Goal: Task Accomplishment & Management: Complete application form

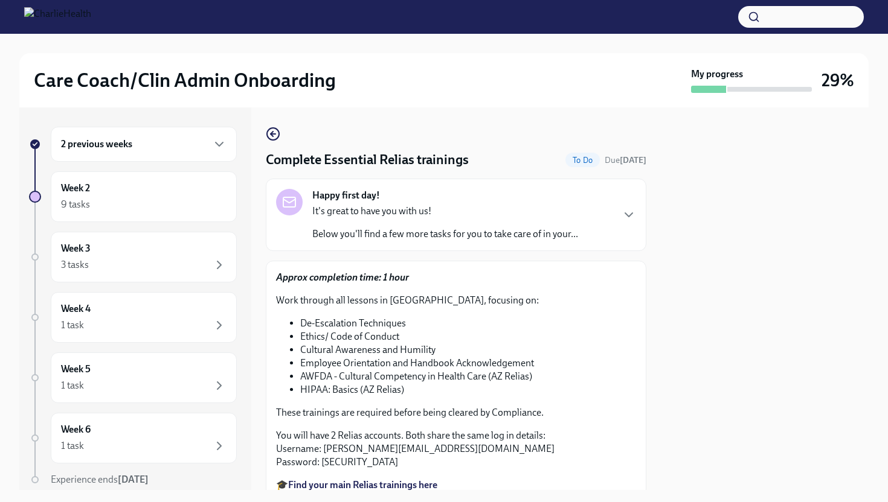
scroll to position [14, 0]
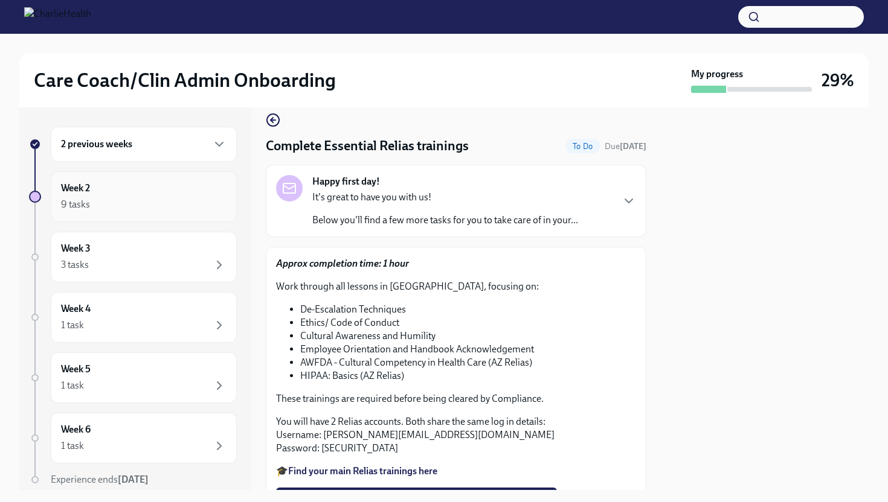
click at [164, 182] on div "Week 2 9 tasks" at bounding box center [143, 197] width 165 height 30
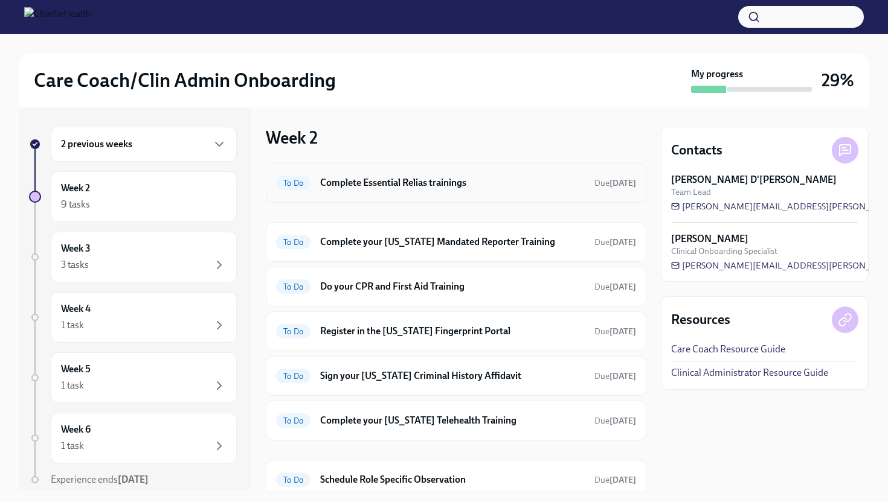
click at [469, 179] on h6 "Complete Essential Relias trainings" at bounding box center [452, 182] width 264 height 13
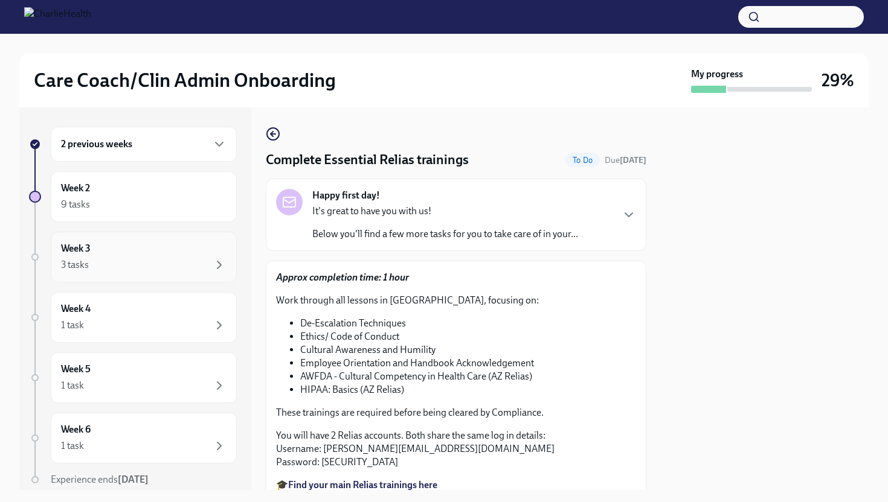
click at [126, 248] on div "Week 3 3 tasks" at bounding box center [143, 257] width 165 height 30
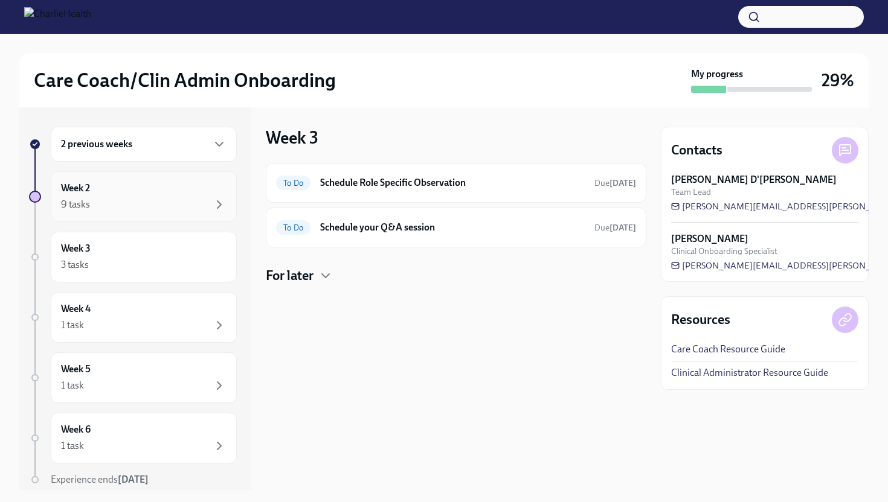
click at [114, 207] on div "9 tasks" at bounding box center [143, 204] width 165 height 14
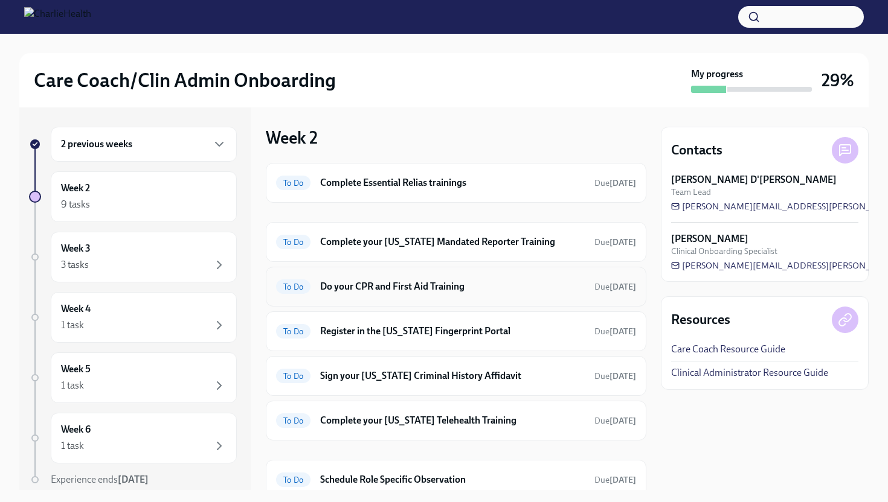
click at [425, 281] on h6 "Do your CPR and First Aid Training" at bounding box center [452, 286] width 264 height 13
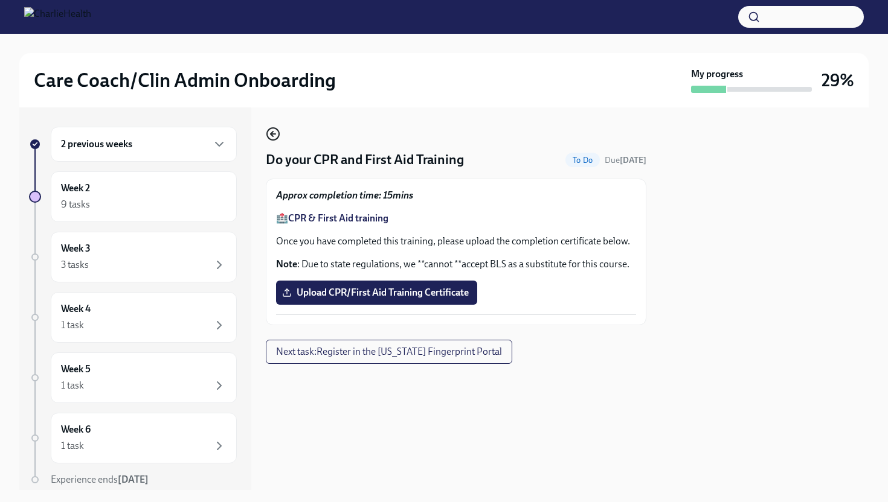
click at [274, 133] on icon "button" at bounding box center [273, 134] width 14 height 14
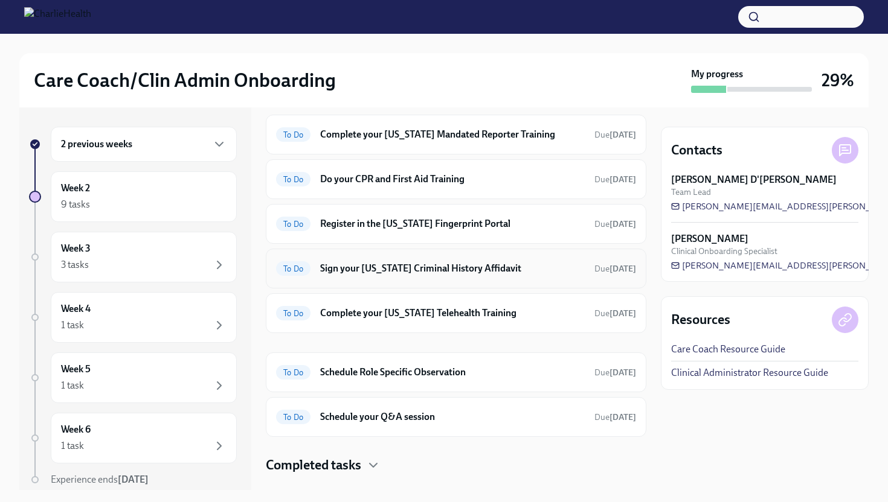
scroll to position [130, 0]
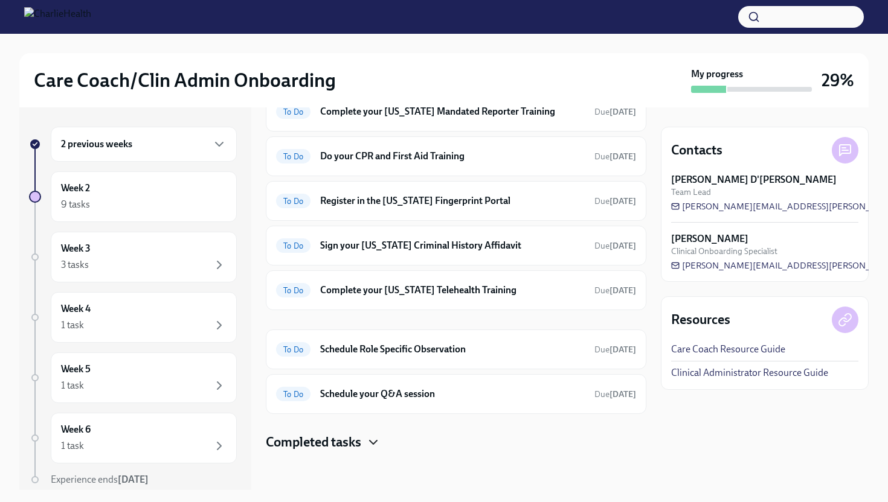
click at [377, 444] on icon "button" at bounding box center [373, 442] width 14 height 14
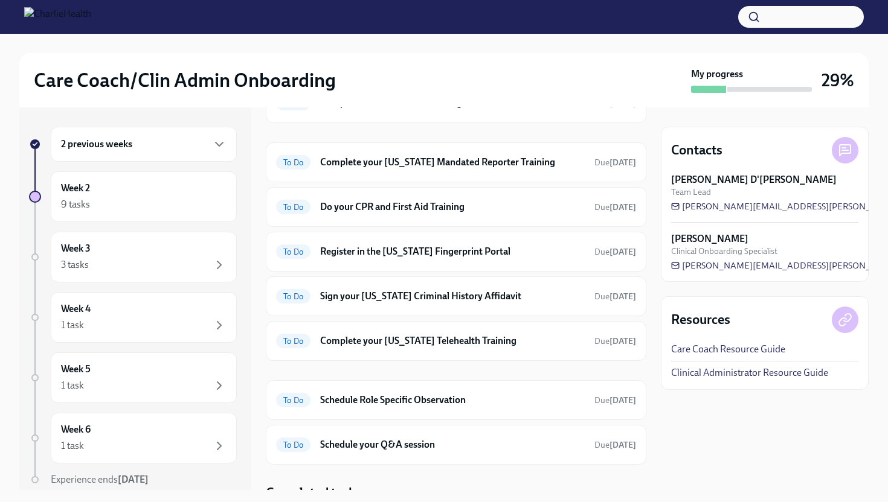
scroll to position [0, 0]
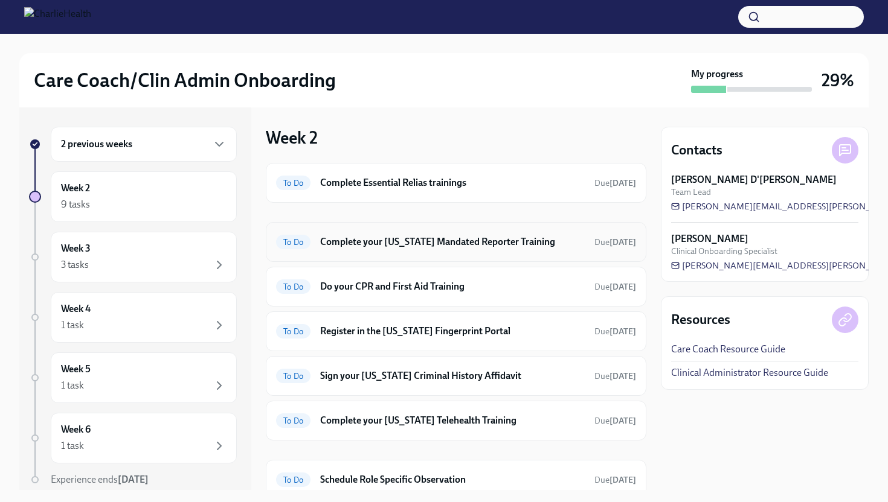
click at [367, 250] on div "To Do Complete your [US_STATE] Mandated Reporter Training Due [DATE]" at bounding box center [456, 241] width 360 height 19
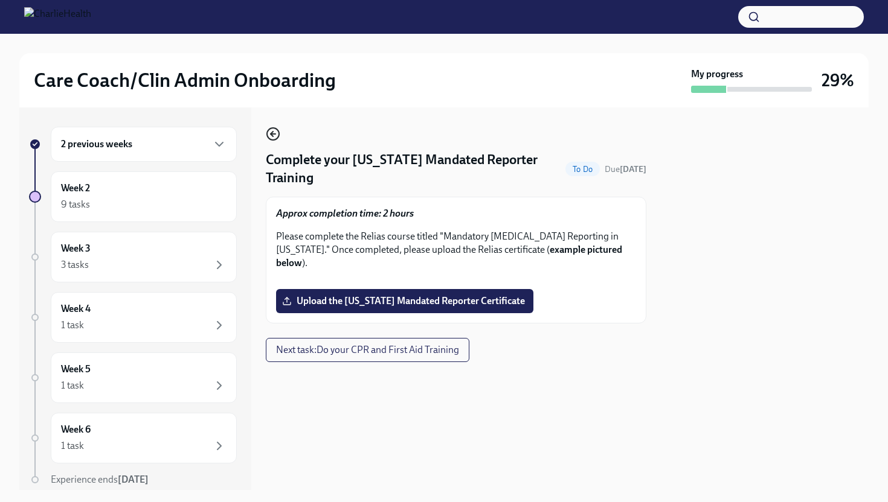
click at [277, 132] on icon "button" at bounding box center [273, 134] width 14 height 14
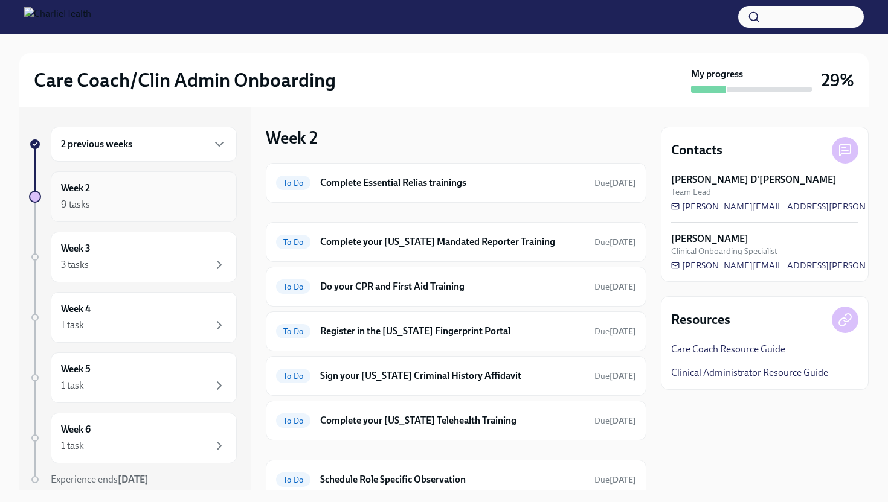
click at [167, 200] on div "9 tasks" at bounding box center [143, 204] width 165 height 14
click at [401, 176] on h6 "Complete Essential Relias trainings" at bounding box center [452, 182] width 264 height 13
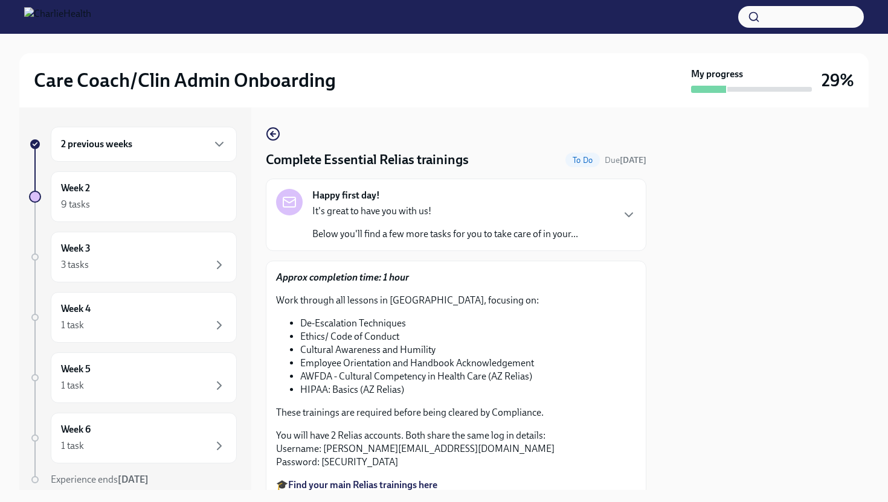
click at [382, 208] on p "It's great to have you with us!" at bounding box center [445, 211] width 266 height 13
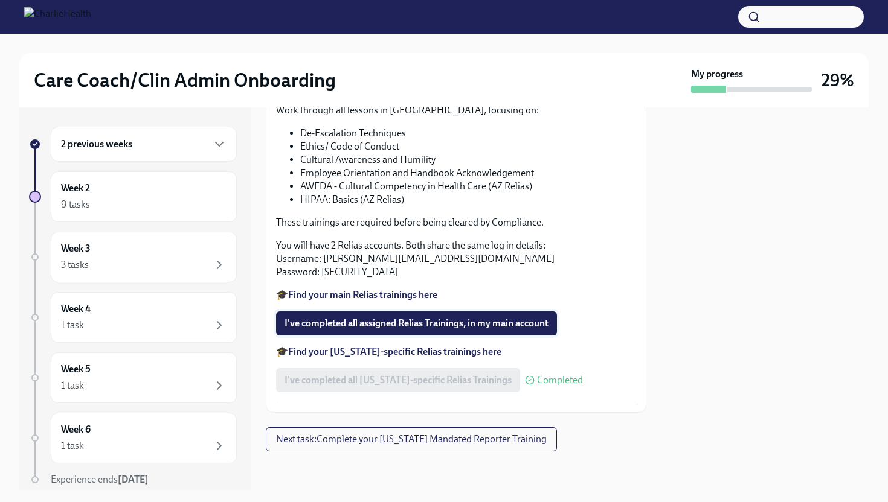
click at [376, 327] on span "I've completed all assigned Relias Trainings, in my main account" at bounding box center [416, 324] width 264 height 12
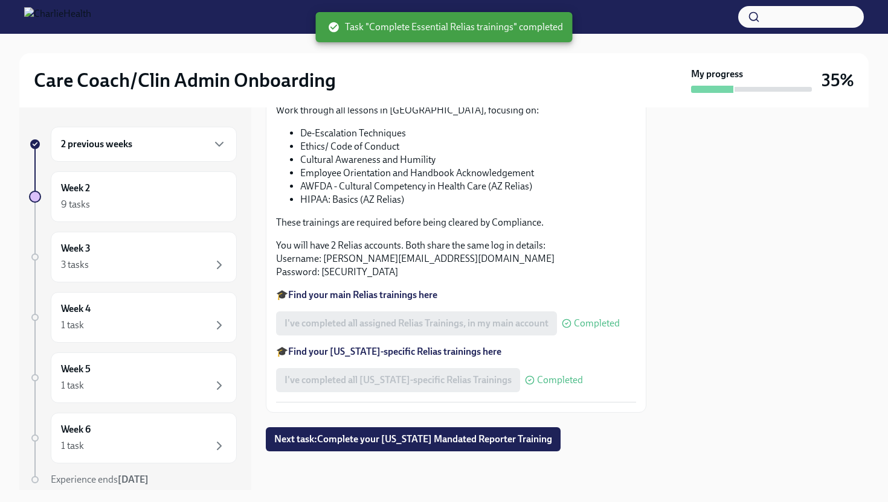
click at [427, 338] on div "Approx completion time: 1 hour Work through all lessons in [GEOGRAPHIC_DATA], f…" at bounding box center [456, 242] width 360 height 322
click at [427, 328] on div "I've completed all assigned Relias Trainings, in my main account Completed" at bounding box center [448, 324] width 344 height 24
click at [391, 296] on strong "Find your main Relias trainings here" at bounding box center [362, 294] width 149 height 11
